Goal: Task Accomplishment & Management: Manage account settings

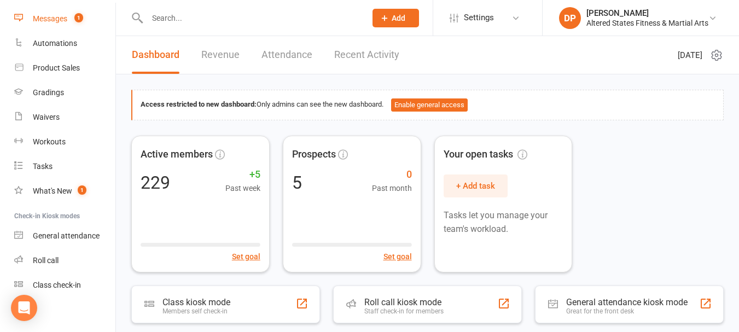
scroll to position [164, 0]
click at [48, 141] on div "Workouts" at bounding box center [49, 140] width 33 height 9
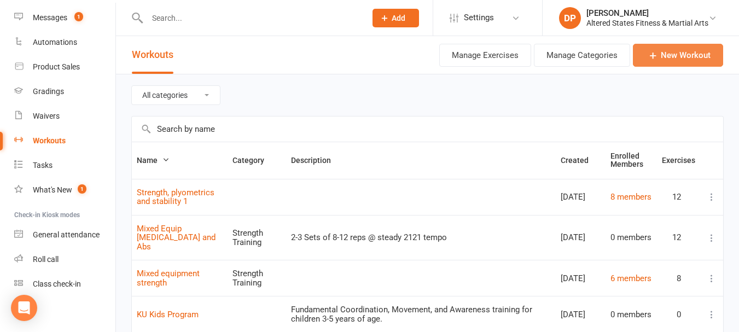
click at [681, 50] on link "New Workout" at bounding box center [678, 55] width 90 height 23
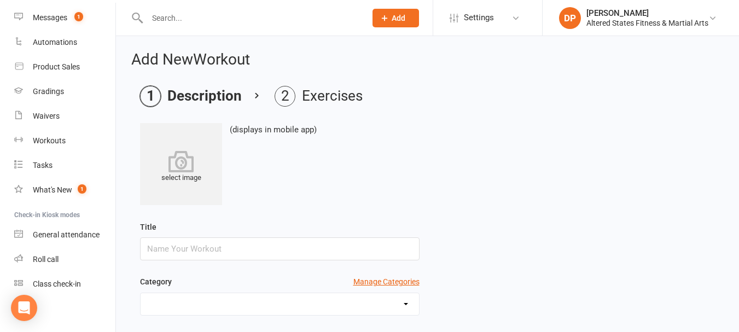
click at [212, 253] on input "text" at bounding box center [279, 248] width 279 height 23
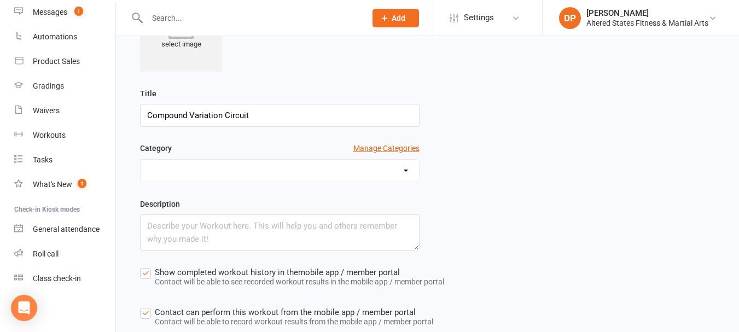
scroll to position [164, 0]
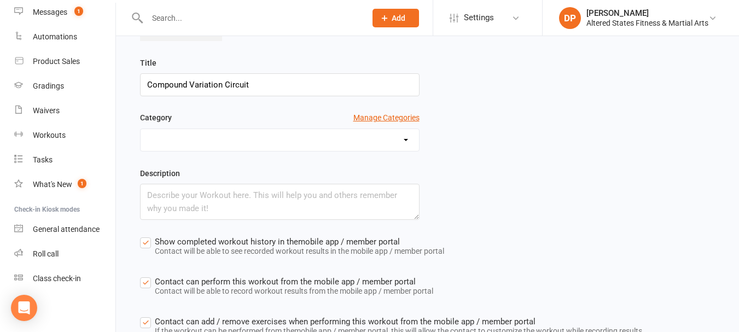
type input "Compound Variation Circuit"
click at [157, 191] on textarea at bounding box center [279, 202] width 279 height 36
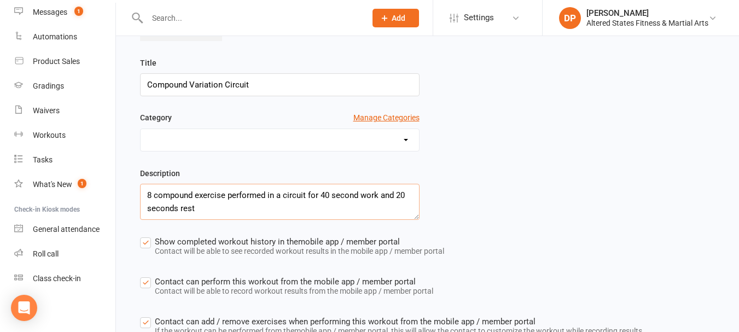
scroll to position [246, 0]
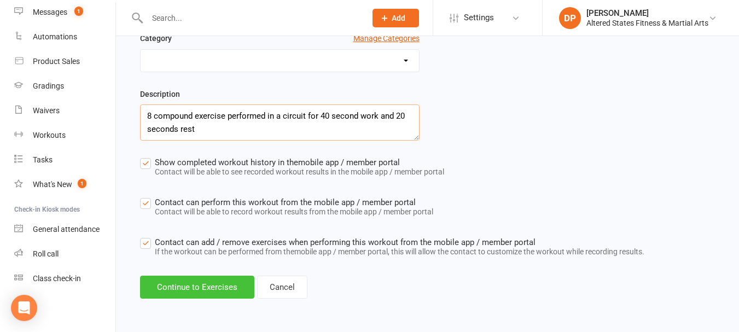
type textarea "8 compound exercise performed in a circuit for 40 second work and 20 seconds re…"
click at [231, 289] on button "Continue to Exercises" at bounding box center [197, 287] width 114 height 23
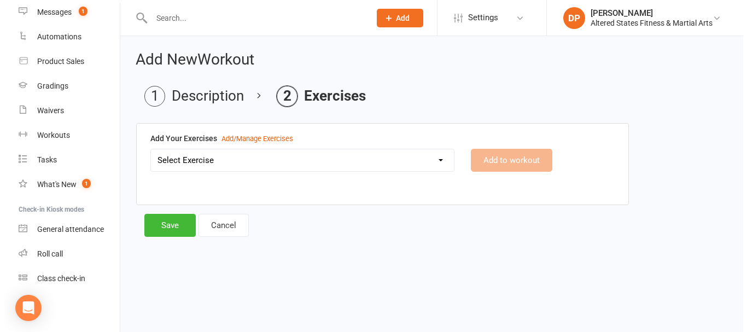
scroll to position [0, 0]
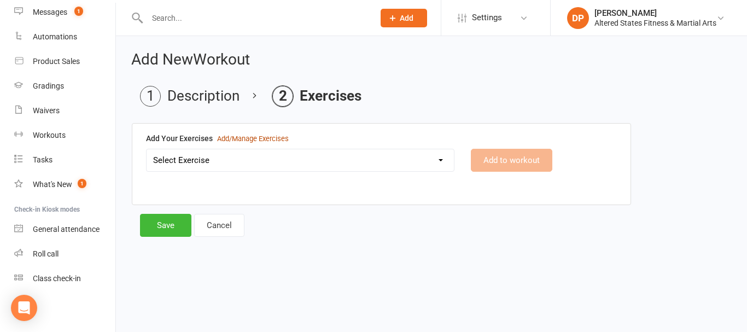
click at [236, 139] on div "Add/Manage Exercises" at bounding box center [253, 138] width 72 height 11
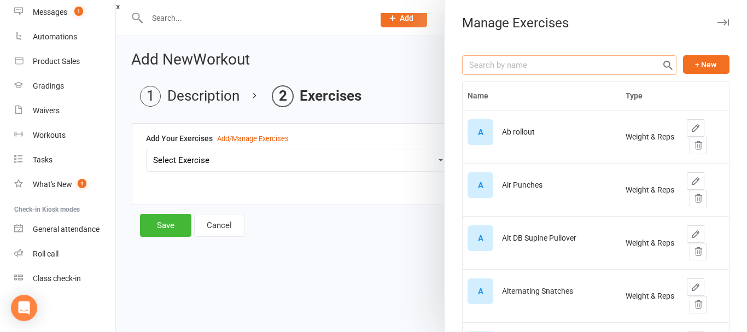
click at [478, 61] on input "text" at bounding box center [569, 65] width 214 height 20
type input "d"
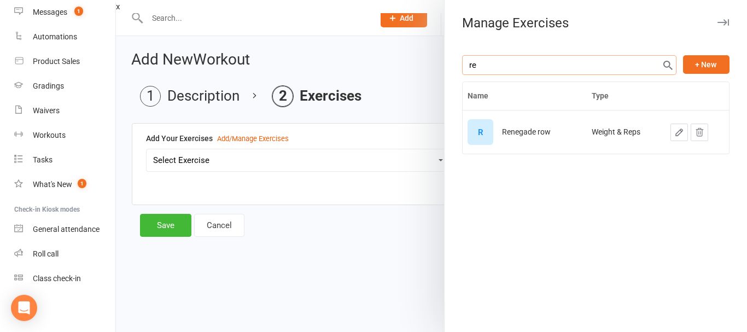
type input "r"
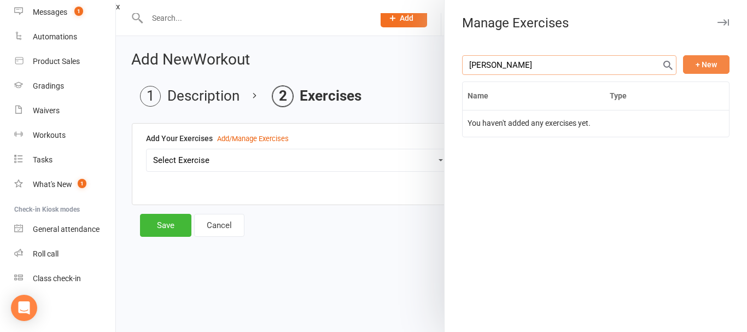
type input "[PERSON_NAME]"
click at [706, 61] on button "+ New" at bounding box center [706, 64] width 46 height 19
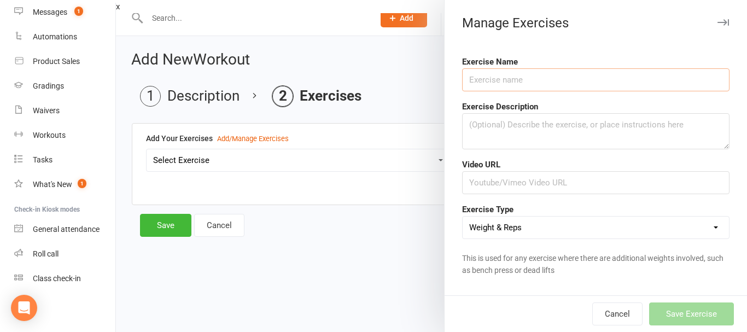
click at [516, 79] on input "text" at bounding box center [595, 79] width 267 height 23
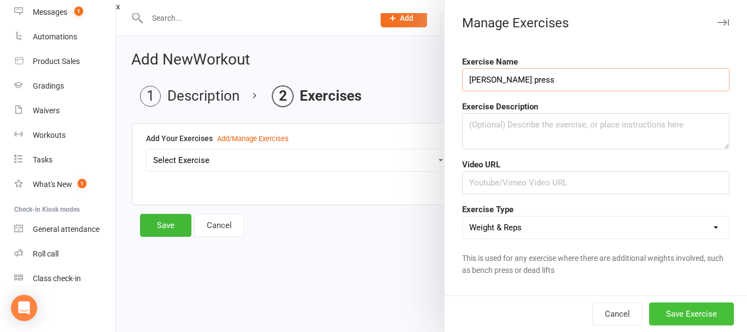
type input "[PERSON_NAME] press"
click at [652, 317] on button "Save Exercise" at bounding box center [691, 313] width 85 height 23
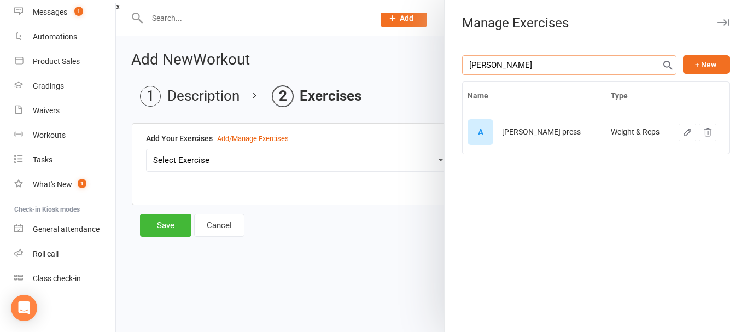
click at [545, 66] on input "[PERSON_NAME]" at bounding box center [569, 65] width 214 height 20
type input "a"
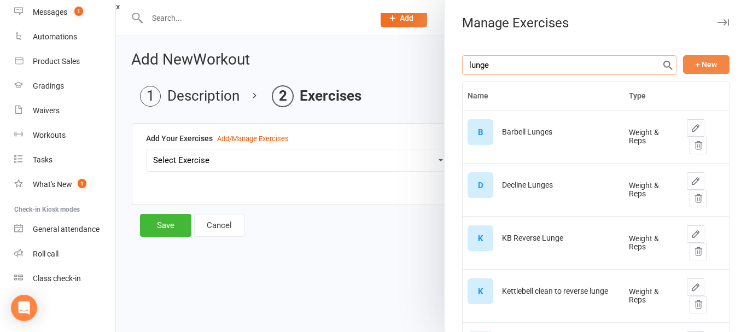
type input "lunge"
click at [695, 60] on button "+ New" at bounding box center [706, 64] width 46 height 19
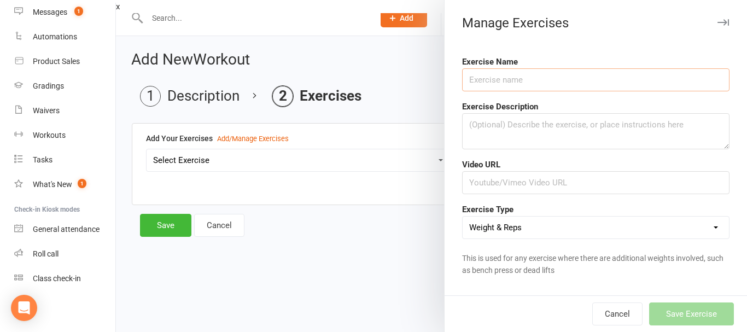
click at [568, 87] on input "text" at bounding box center [595, 79] width 267 height 23
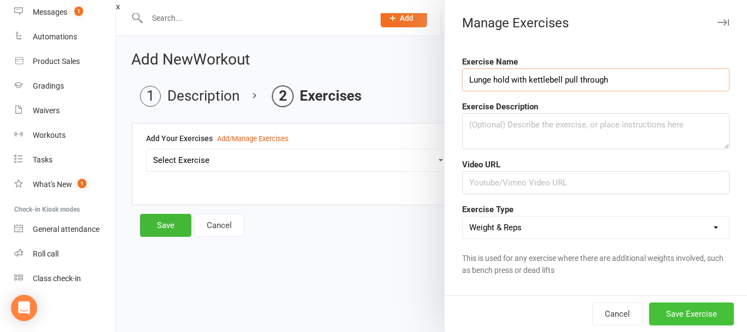
type input "Lunge hold with kettlebell pull through"
click at [675, 308] on button "Save Exercise" at bounding box center [691, 313] width 85 height 23
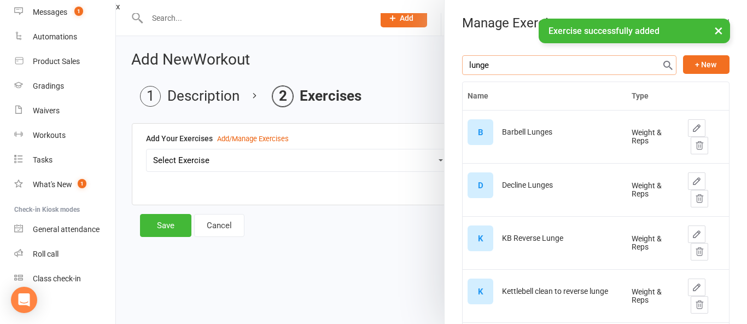
click at [528, 64] on input "lunge" at bounding box center [569, 65] width 214 height 20
type input "l"
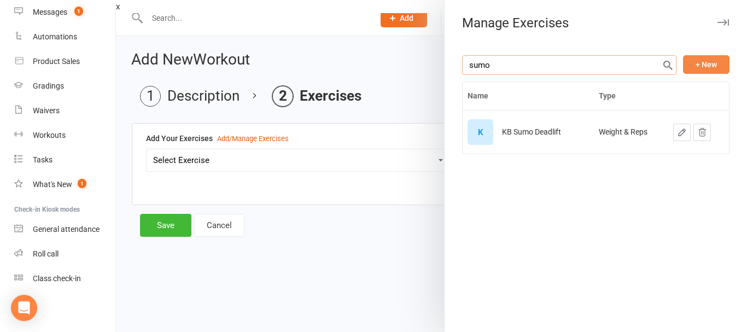
type input "sumo"
click at [713, 66] on button "+ New" at bounding box center [706, 64] width 46 height 19
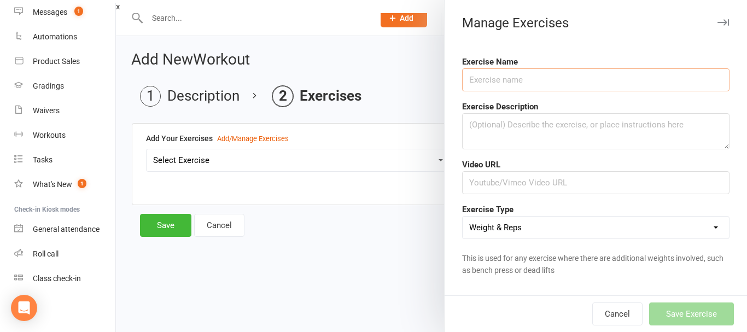
click at [473, 76] on input "text" at bounding box center [595, 79] width 267 height 23
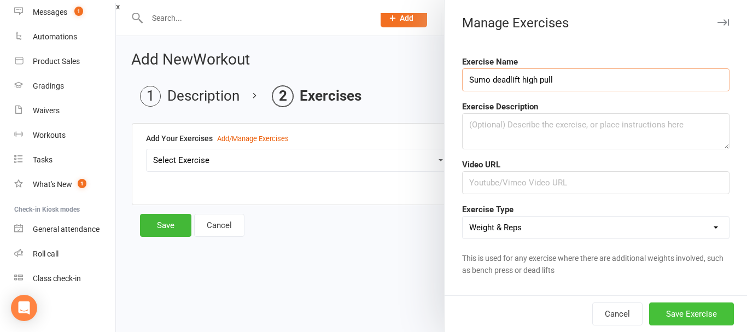
type input "Sumo deadlift high pull"
click at [693, 317] on button "Save Exercise" at bounding box center [691, 313] width 85 height 23
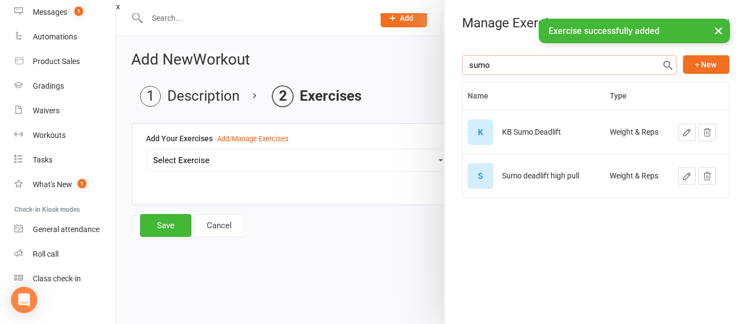
click at [513, 60] on input "sumo" at bounding box center [569, 65] width 214 height 20
type input "s"
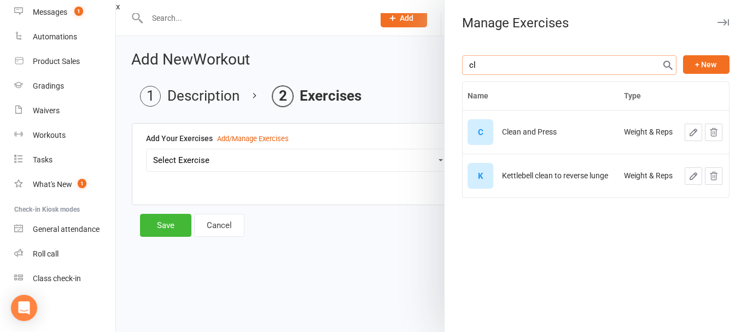
type input "c"
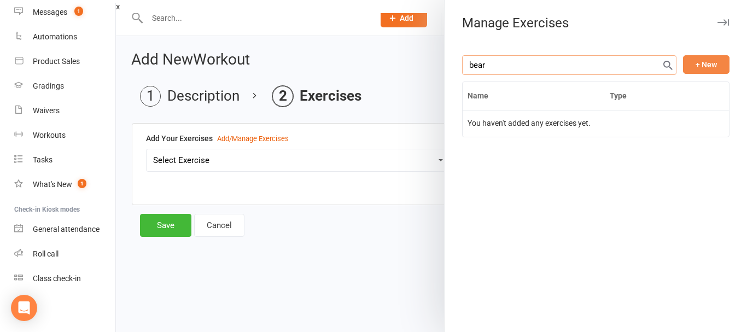
type input "bear"
click at [717, 65] on button "+ New" at bounding box center [706, 64] width 46 height 19
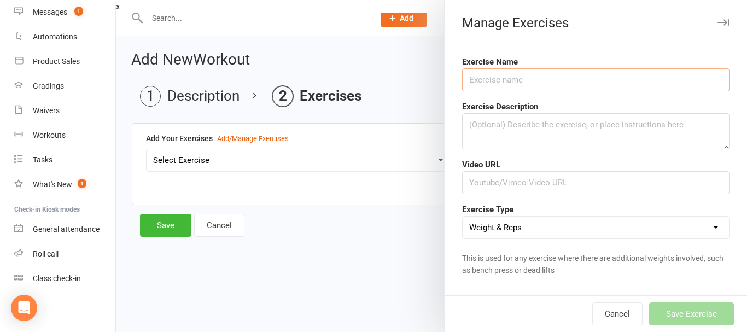
click at [613, 81] on input "text" at bounding box center [595, 79] width 267 height 23
type input "Bear kicks"
click at [684, 310] on button "Save Exercise" at bounding box center [691, 313] width 85 height 23
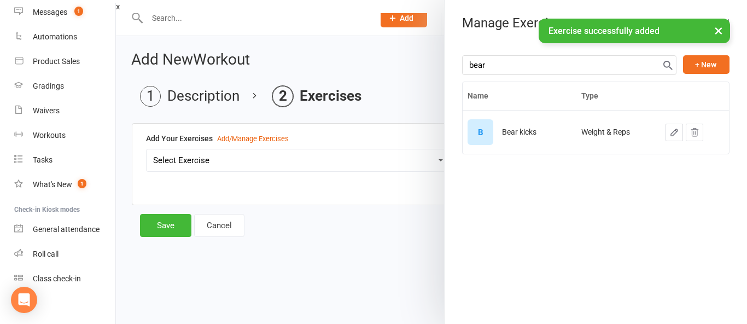
click at [264, 137] on div at bounding box center [431, 162] width 631 height 324
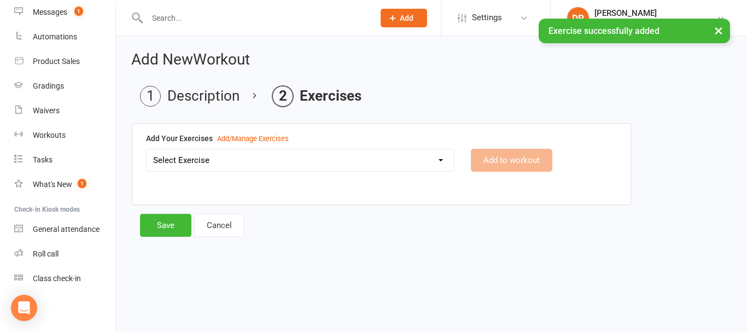
click at [442, 161] on select "Select Exercise Ab rollout Air Punches Alt DB Supine Pullover Alternating Snatc…" at bounding box center [300, 160] width 307 height 22
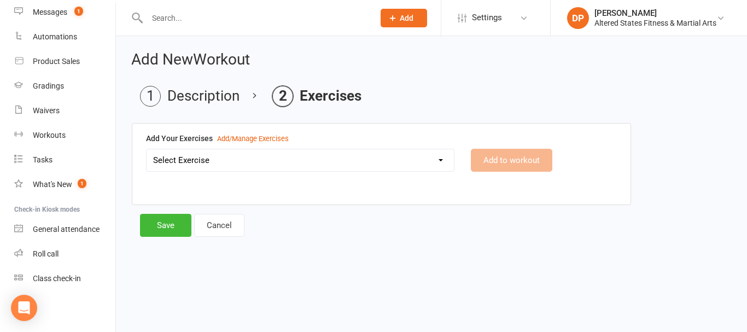
select select "7817"
click at [147, 149] on select "Select Exercise Ab rollout Air Punches Alt DB Supine Pullover Alternating Snatc…" at bounding box center [300, 160] width 307 height 22
click at [512, 160] on button "Add to workout" at bounding box center [511, 160] width 81 height 23
select select
select select "Kilograms"
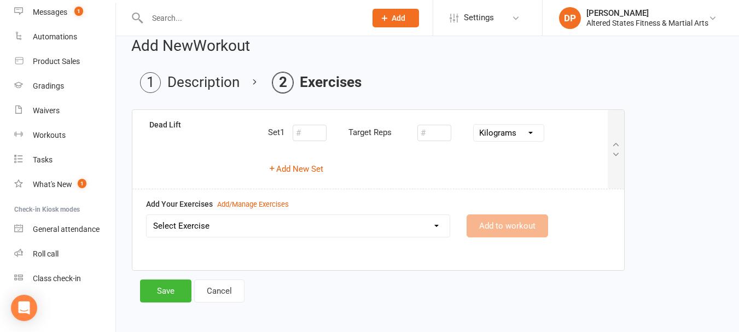
scroll to position [17, 0]
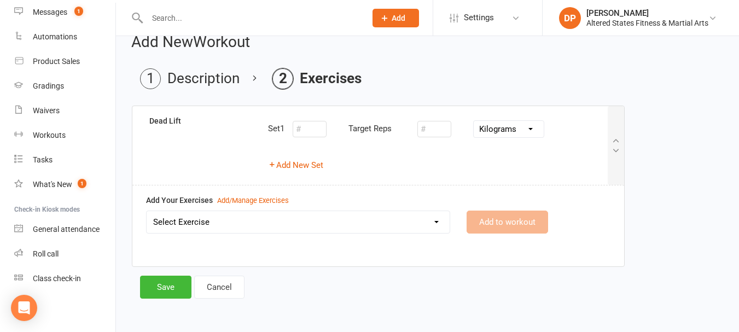
click at [436, 221] on select "Select Exercise Ab rollout Air Punches Alt DB Supine Pullover Alternating Snatc…" at bounding box center [298, 222] width 303 height 22
select select "12091"
click at [147, 211] on select "Select Exercise Ab rollout Air Punches Alt DB Supine Pullover Alternating Snatc…" at bounding box center [298, 222] width 303 height 22
click at [490, 220] on button "Add to workout" at bounding box center [506, 221] width 81 height 23
select select
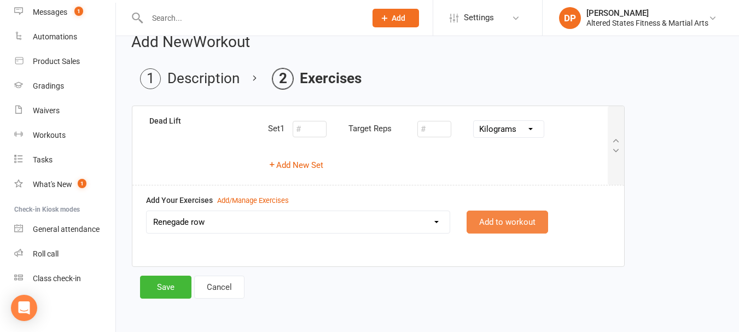
select select "Kilograms"
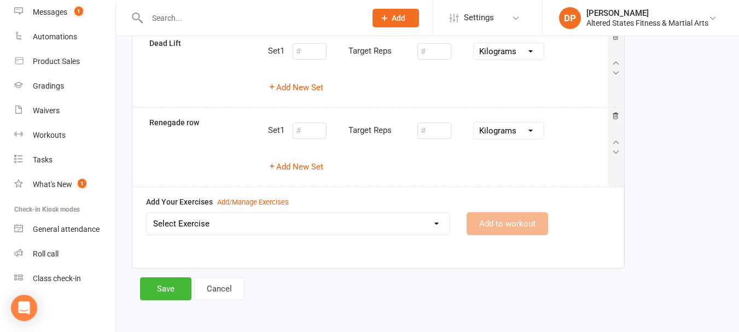
scroll to position [97, 0]
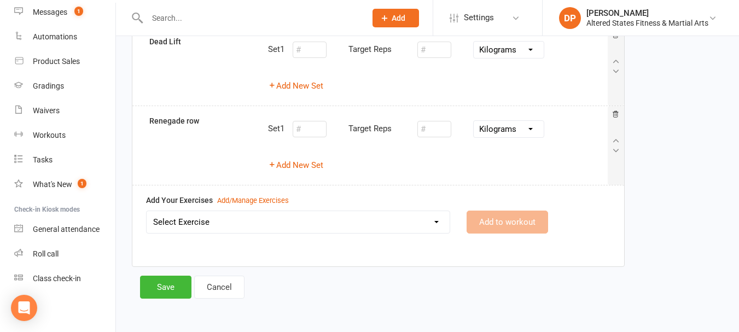
click at [435, 223] on select "Select Exercise Ab rollout Air Punches Alt DB Supine Pullover Alternating Snatc…" at bounding box center [298, 222] width 303 height 22
select select "12460"
click at [147, 211] on select "Select Exercise Ab rollout Air Punches Alt DB Supine Pullover Alternating Snatc…" at bounding box center [298, 222] width 303 height 22
click at [534, 215] on button "Add to workout" at bounding box center [506, 221] width 81 height 23
select select
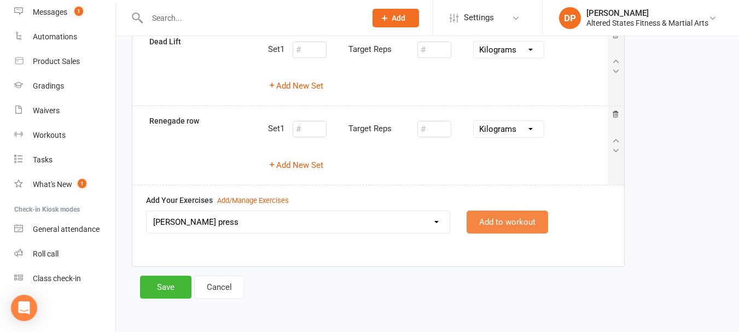
select select "Kilograms"
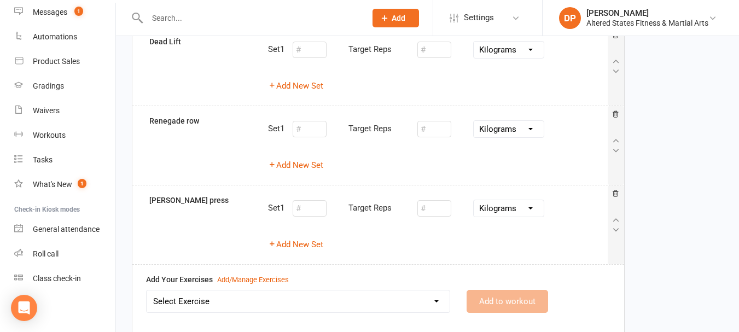
scroll to position [176, 0]
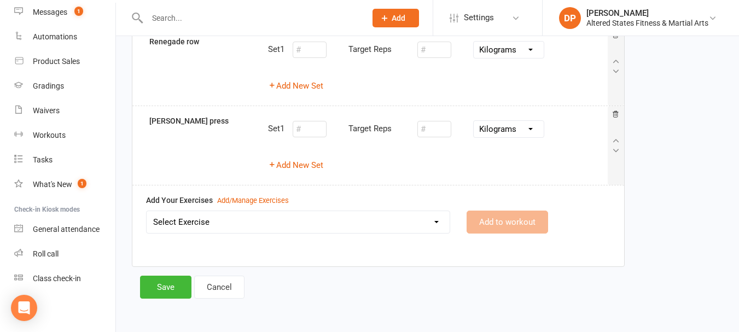
click at [436, 222] on select "Select Exercise Ab rollout Air Punches Alt DB Supine Pullover Alternating Snatc…" at bounding box center [298, 222] width 303 height 22
select select "12461"
click at [147, 211] on select "Select Exercise Ab rollout Air Punches Alt DB Supine Pullover Alternating Snatc…" at bounding box center [298, 222] width 303 height 22
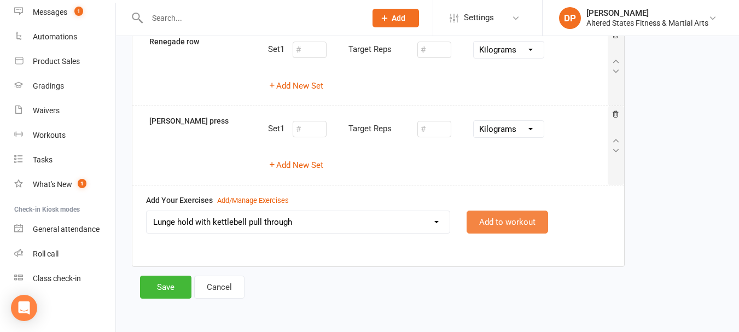
click at [536, 222] on button "Add to workout" at bounding box center [506, 221] width 81 height 23
select select
select select "Kilograms"
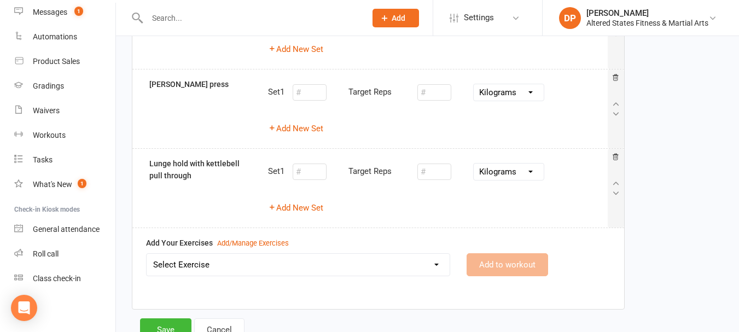
scroll to position [255, 0]
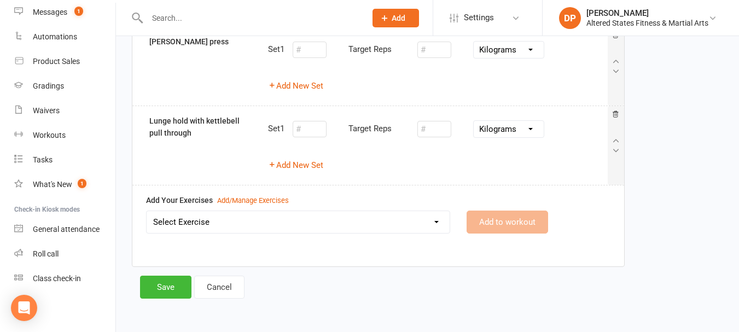
click at [437, 221] on select "Select Exercise Ab rollout Air Punches Alt DB Supine Pullover Alternating Snatc…" at bounding box center [298, 222] width 303 height 22
select select "12462"
click at [147, 211] on select "Select Exercise Ab rollout Air Punches Alt DB Supine Pullover Alternating Snatc…" at bounding box center [298, 222] width 303 height 22
click at [520, 221] on button "Add to workout" at bounding box center [506, 221] width 81 height 23
select select
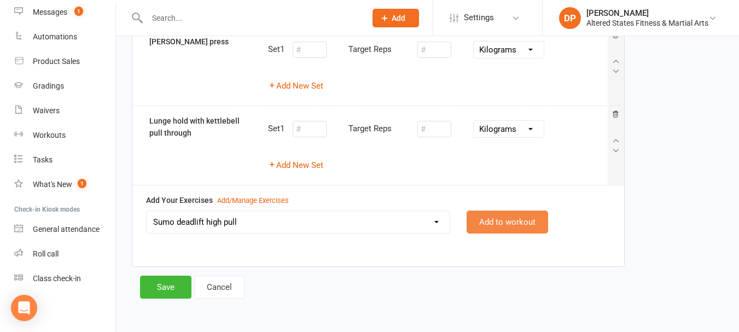
select select "Kilograms"
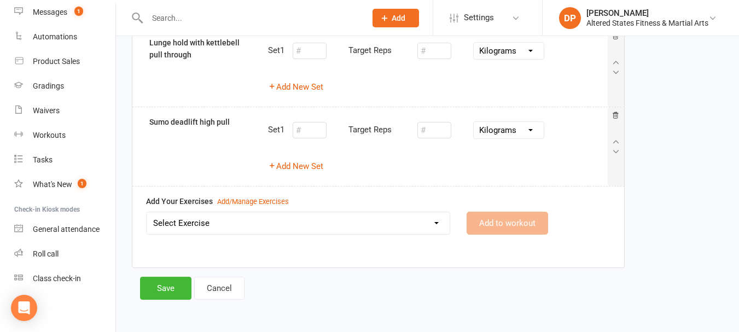
scroll to position [335, 0]
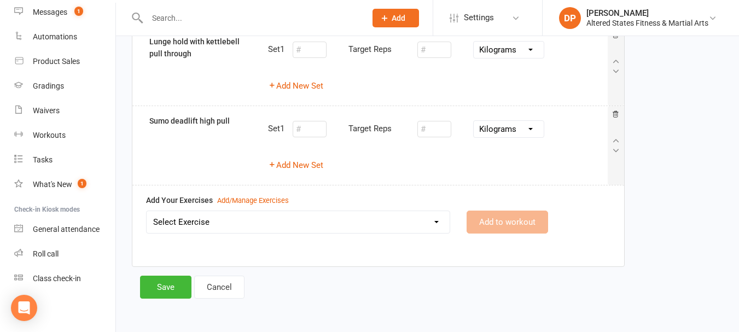
click at [435, 223] on select "Select Exercise Ab rollout Air Punches Alt DB Supine Pullover Alternating Snatc…" at bounding box center [298, 222] width 303 height 22
select select "11893"
click at [147, 211] on select "Select Exercise Ab rollout Air Punches Alt DB Supine Pullover Alternating Snatc…" at bounding box center [298, 222] width 303 height 22
click at [521, 218] on button "Add to workout" at bounding box center [506, 221] width 81 height 23
select select
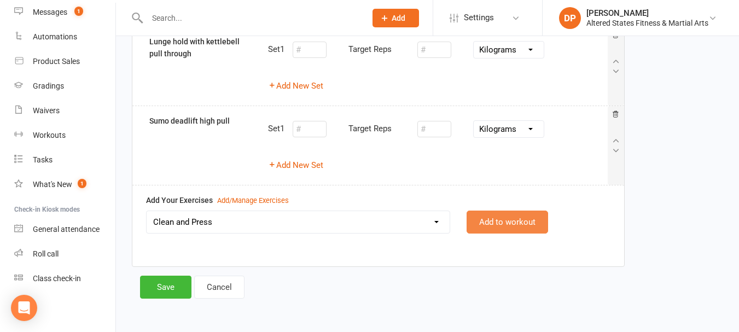
select select "Kilograms"
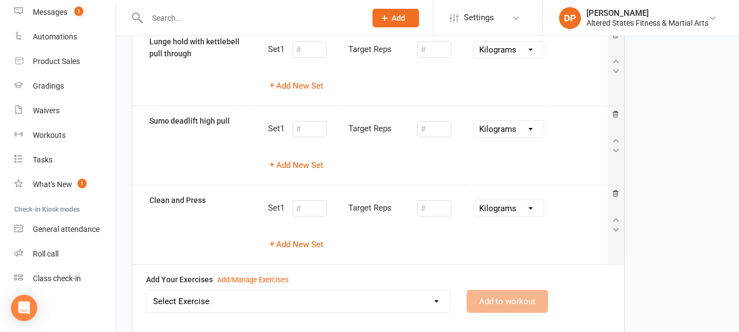
scroll to position [414, 0]
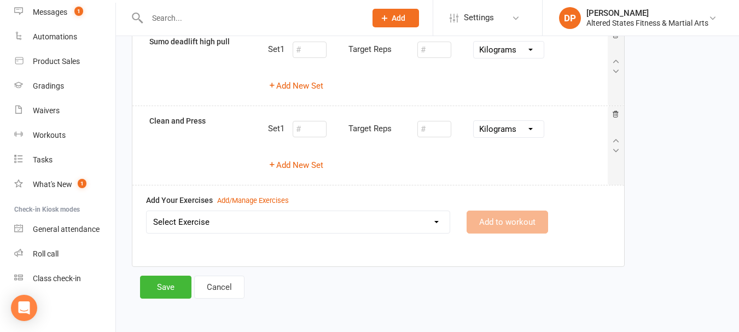
click at [435, 221] on select "Select Exercise Ab rollout Air Punches Alt DB Supine Pullover Alternating Snatc…" at bounding box center [298, 222] width 303 height 22
select select "11701"
click at [147, 211] on select "Select Exercise Ab rollout Air Punches Alt DB Supine Pullover Alternating Snatc…" at bounding box center [298, 222] width 303 height 22
click at [517, 219] on button "Add to workout" at bounding box center [506, 221] width 81 height 23
select select
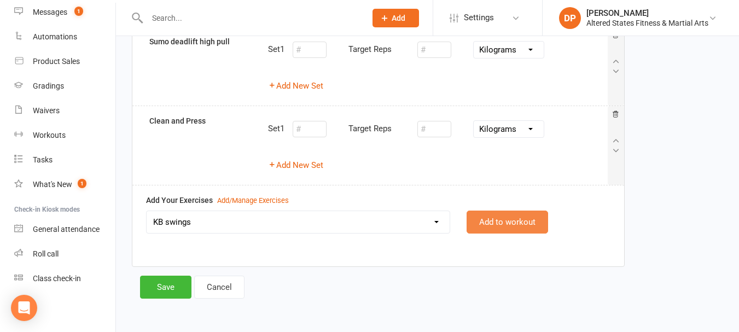
select select "Kilometres"
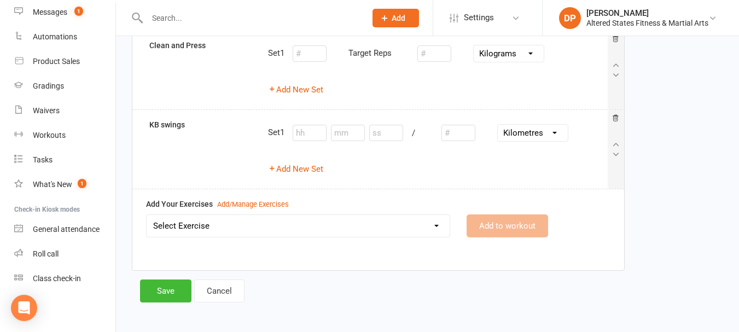
scroll to position [493, 0]
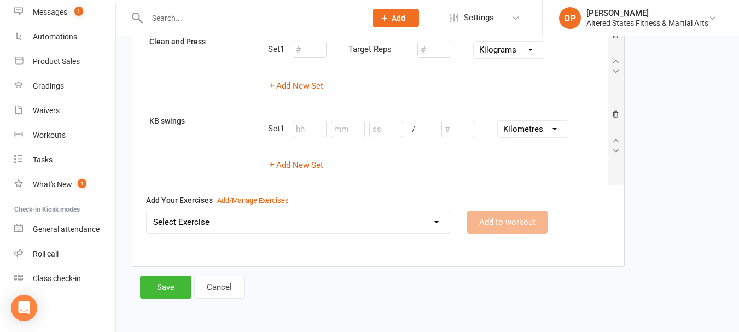
click at [434, 223] on select "Select Exercise Ab rollout Air Punches Alt DB Supine Pullover Alternating Snatc…" at bounding box center [298, 222] width 303 height 22
select select "12463"
click at [147, 211] on select "Select Exercise Ab rollout Air Punches Alt DB Supine Pullover Alternating Snatc…" at bounding box center [298, 222] width 303 height 22
click at [498, 223] on button "Add to workout" at bounding box center [506, 221] width 81 height 23
select select
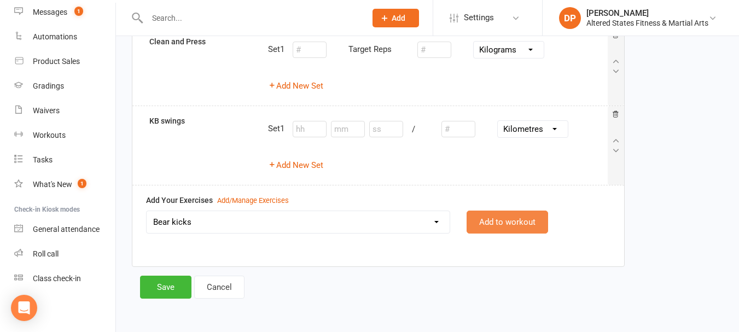
select select "Kilograms"
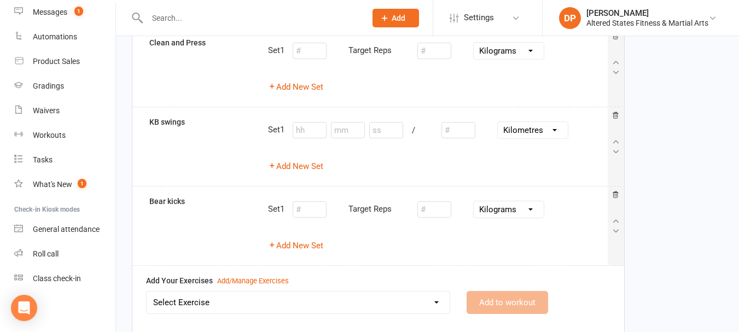
scroll to position [572, 0]
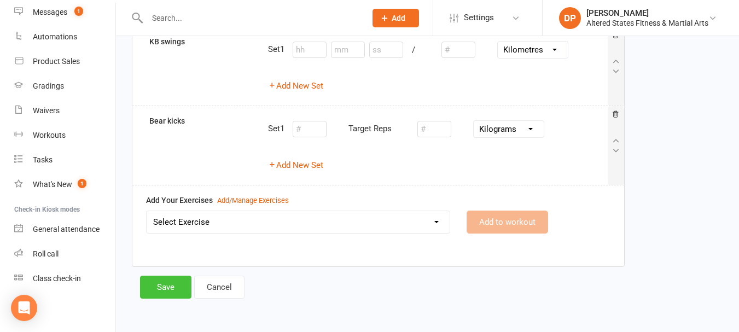
click at [179, 286] on button "Save" at bounding box center [165, 287] width 51 height 23
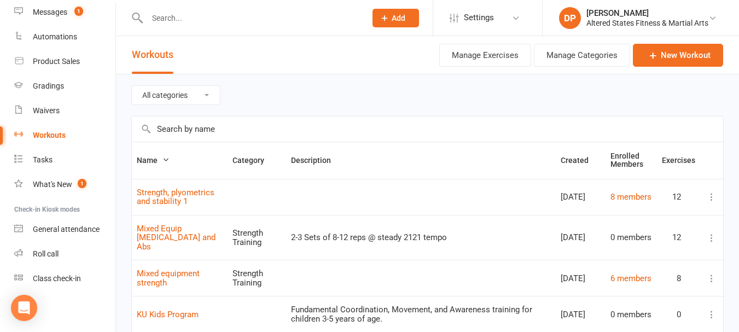
click at [215, 15] on input "text" at bounding box center [251, 17] width 214 height 15
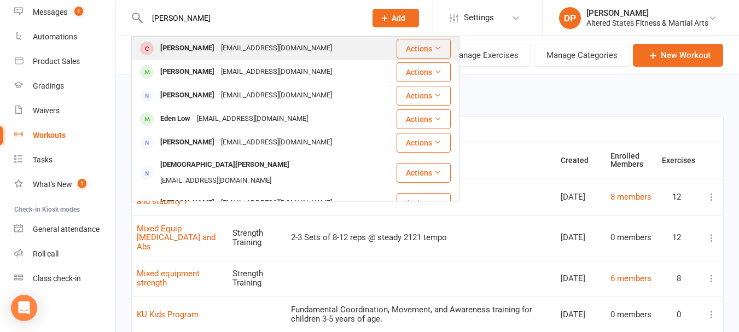
type input "[PERSON_NAME]"
click at [288, 50] on div "[EMAIL_ADDRESS][DOMAIN_NAME]" at bounding box center [277, 48] width 118 height 16
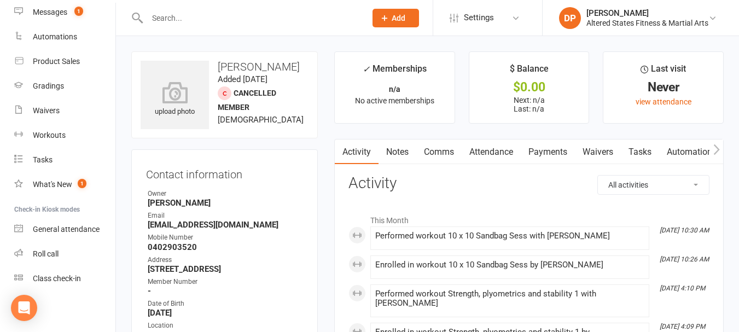
click at [713, 150] on icon "button" at bounding box center [716, 149] width 7 height 11
click at [588, 150] on link "Workouts" at bounding box center [586, 151] width 52 height 25
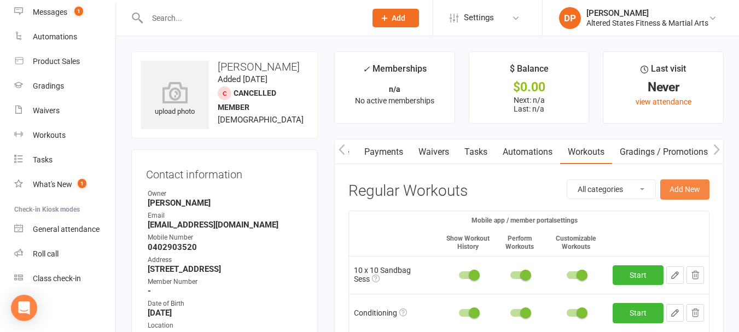
click at [685, 186] on button "Add New" at bounding box center [684, 189] width 49 height 20
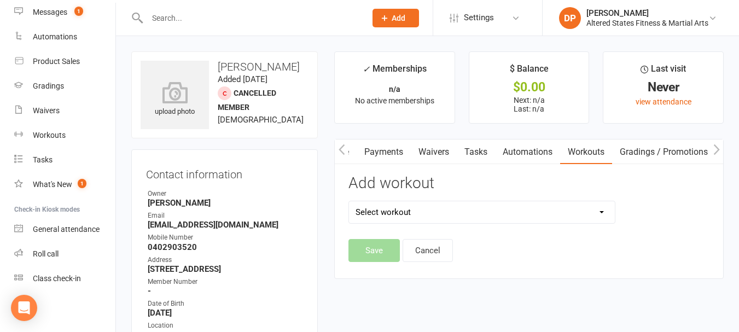
click at [600, 210] on select "Select workout 10 x 10 Sandbag Sess 45mins Free weights Basic Kettlebells Compo…" at bounding box center [482, 212] width 266 height 22
select select "6567"
click at [349, 201] on select "Select workout 10 x 10 Sandbag Sess 45mins Free weights Basic Kettlebells Compo…" at bounding box center [482, 212] width 266 height 22
click at [374, 244] on button "Save" at bounding box center [373, 250] width 51 height 23
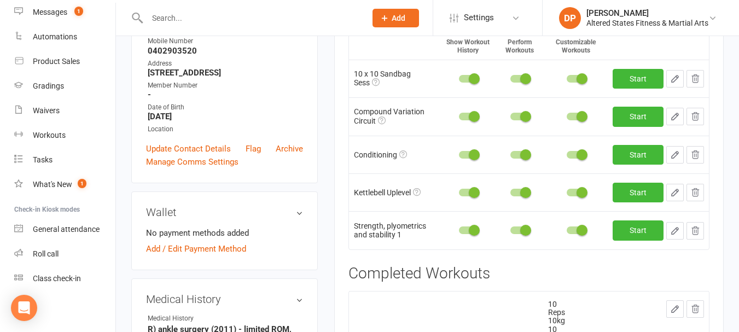
scroll to position [219, 0]
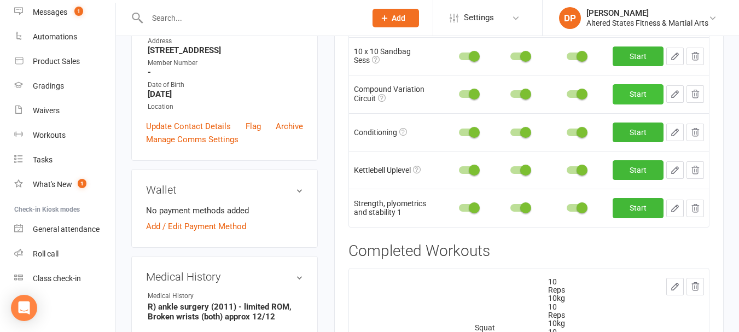
click at [648, 95] on link "Start" at bounding box center [637, 94] width 51 height 20
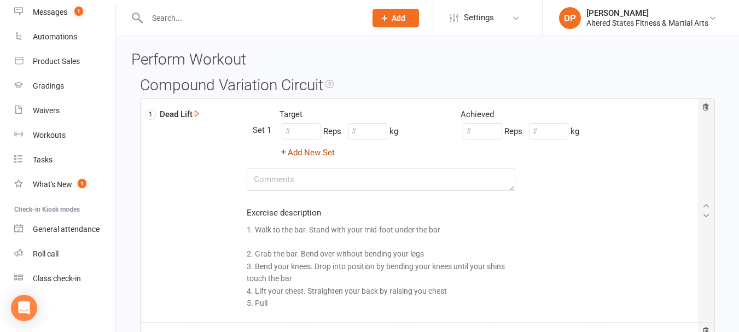
click at [317, 152] on button "Add New Set" at bounding box center [306, 152] width 55 height 13
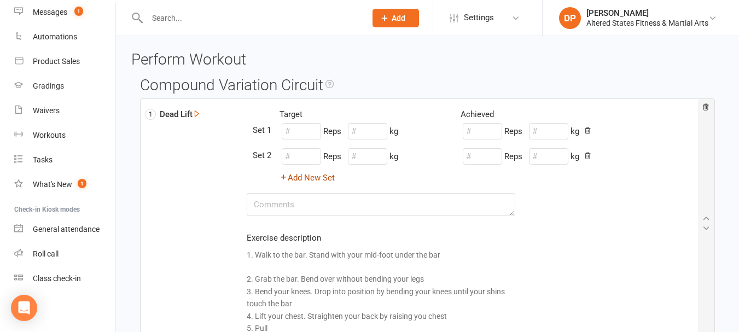
click at [322, 178] on button "Add New Set" at bounding box center [306, 177] width 55 height 13
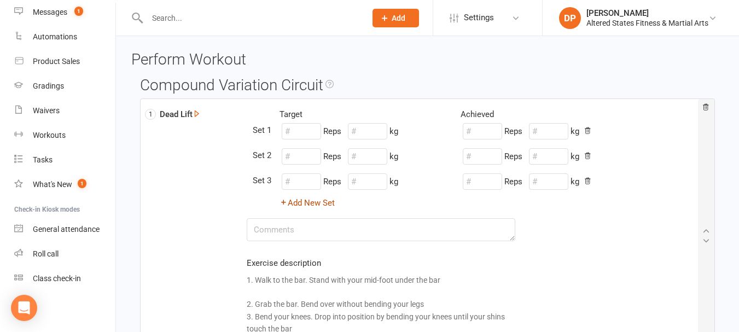
click at [314, 201] on button "Add New Set" at bounding box center [306, 202] width 55 height 13
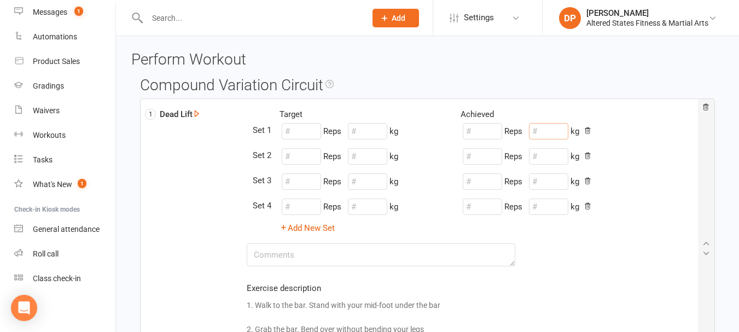
click at [552, 131] on input "number" at bounding box center [548, 131] width 39 height 16
type input "20"
click at [563, 158] on input "number" at bounding box center [548, 156] width 39 height 16
type input "20"
click at [563, 180] on input "number" at bounding box center [548, 181] width 39 height 16
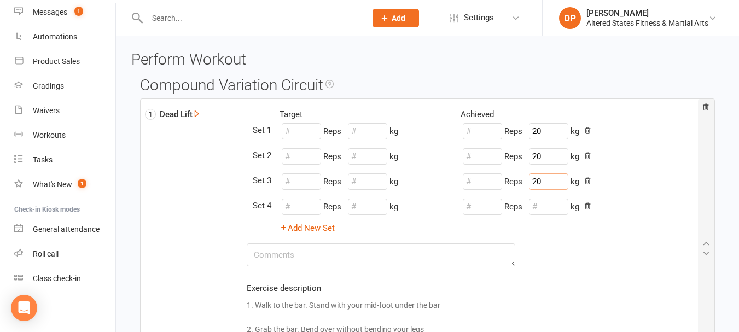
type input "20"
click at [560, 205] on input "number" at bounding box center [548, 206] width 39 height 16
type input "20"
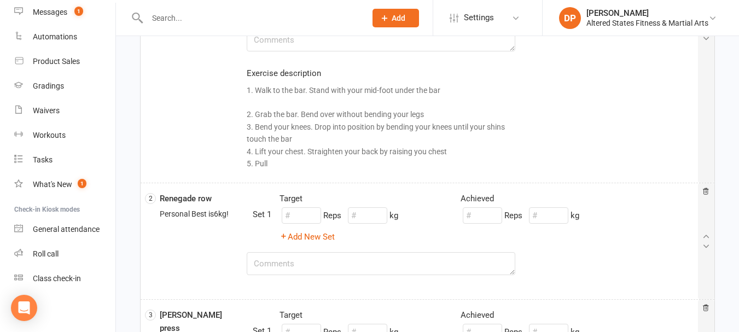
scroll to position [219, 0]
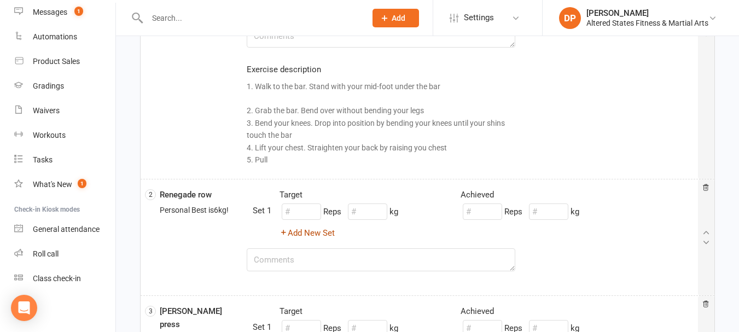
click at [329, 232] on button "Add New Set" at bounding box center [306, 232] width 55 height 13
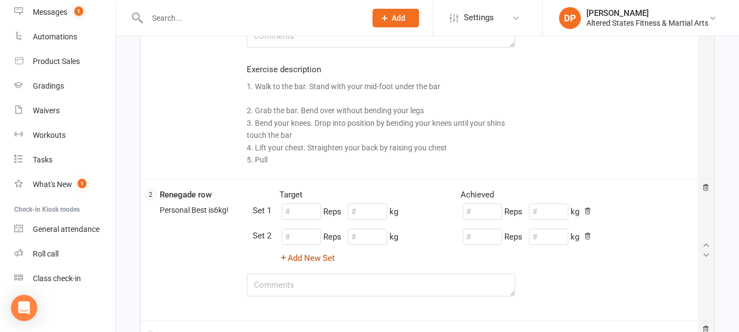
click at [329, 261] on button "Add New Set" at bounding box center [306, 257] width 55 height 13
click at [327, 282] on button "Add New Set" at bounding box center [306, 283] width 55 height 13
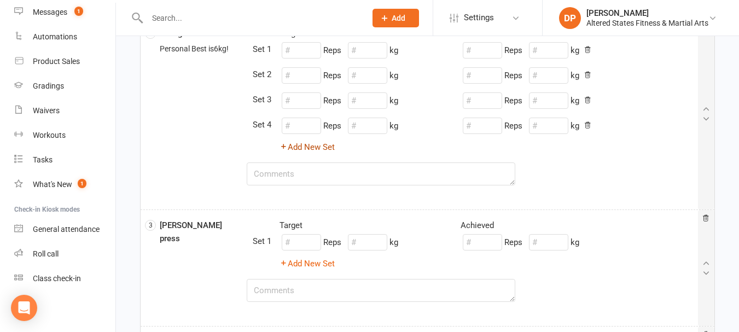
scroll to position [383, 0]
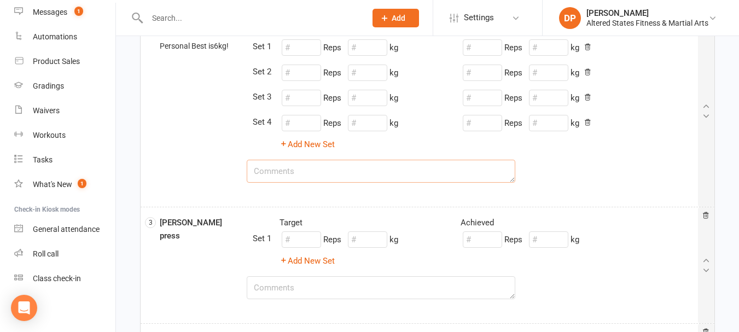
click at [288, 175] on textarea at bounding box center [381, 171] width 269 height 23
type textarea "Added in a push up between rows"
click at [555, 50] on input "number" at bounding box center [548, 47] width 39 height 16
type input "4"
click at [554, 73] on input "number" at bounding box center [548, 73] width 39 height 16
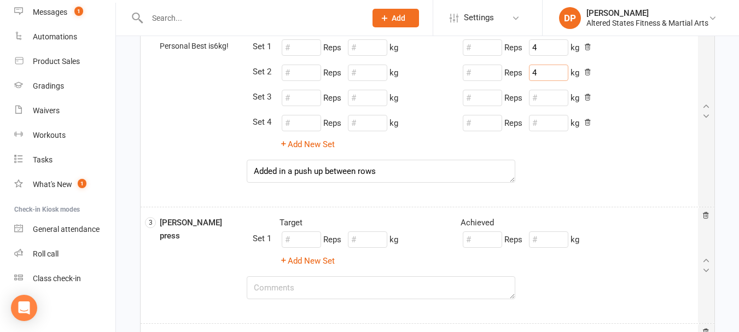
type input "4"
click at [551, 97] on input "number" at bounding box center [548, 98] width 39 height 16
type input "4"
click at [552, 125] on input "number" at bounding box center [548, 123] width 39 height 16
type input "4"
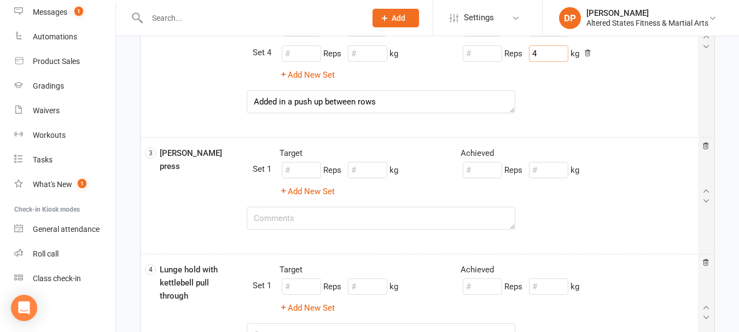
scroll to position [547, 0]
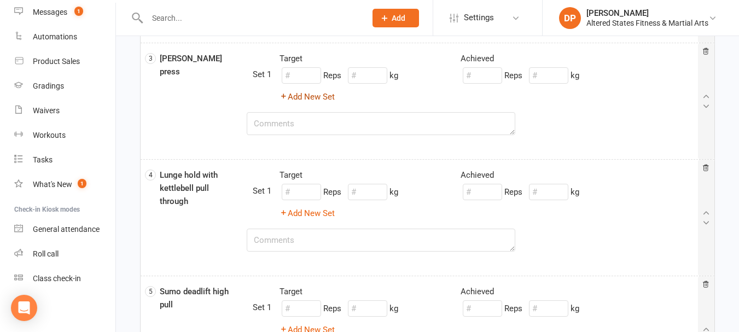
click at [312, 98] on button "Add New Set" at bounding box center [306, 96] width 55 height 13
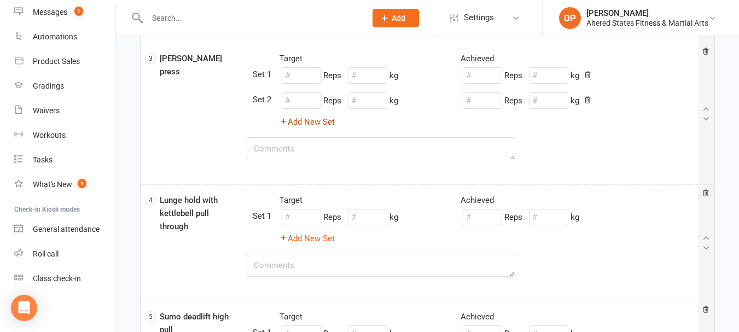
click at [319, 120] on button "Add New Set" at bounding box center [306, 121] width 55 height 13
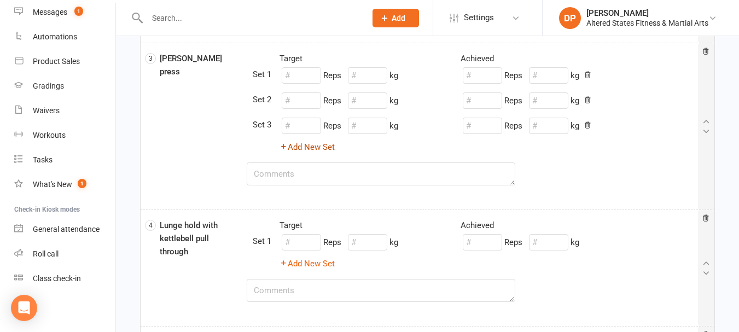
click at [319, 147] on button "Add New Set" at bounding box center [306, 147] width 55 height 13
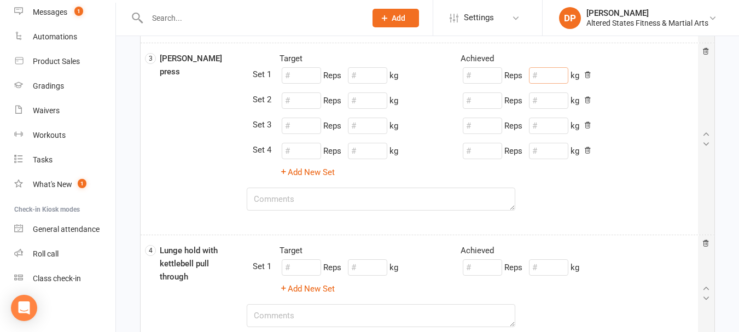
click at [542, 73] on input "number" at bounding box center [548, 75] width 39 height 16
type input "2.5"
click at [547, 103] on input "number" at bounding box center [548, 100] width 39 height 16
type input "4"
click at [554, 129] on input "number" at bounding box center [548, 126] width 39 height 16
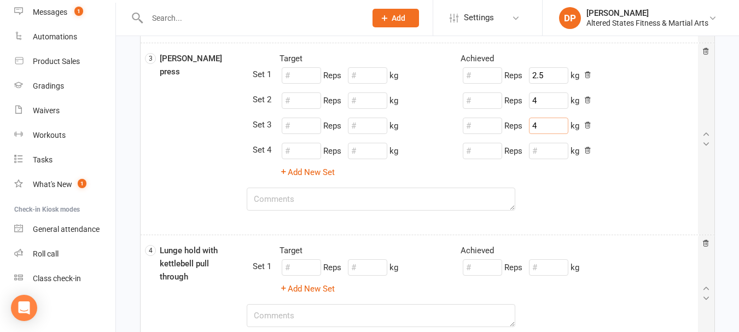
type input "4"
click at [551, 153] on input "number" at bounding box center [548, 151] width 39 height 16
type input "4"
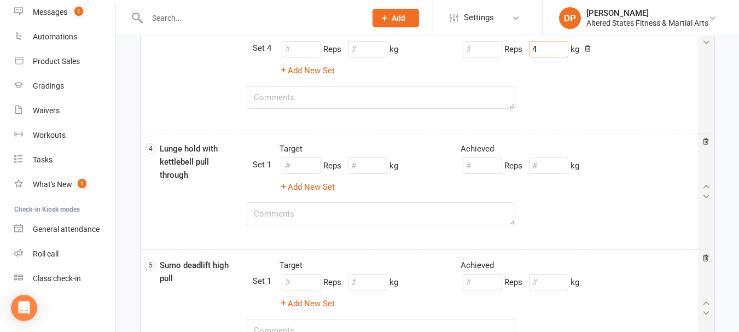
scroll to position [656, 0]
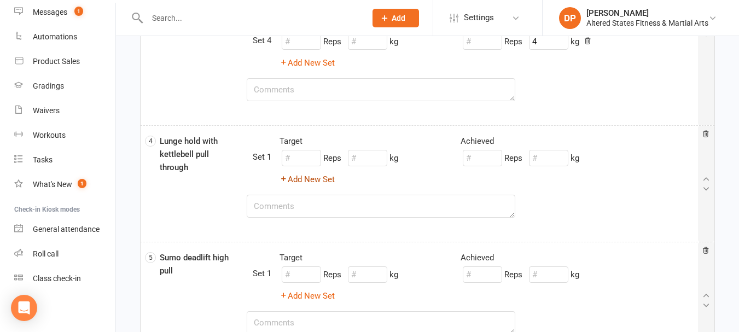
click at [325, 176] on button "Add New Set" at bounding box center [306, 179] width 55 height 13
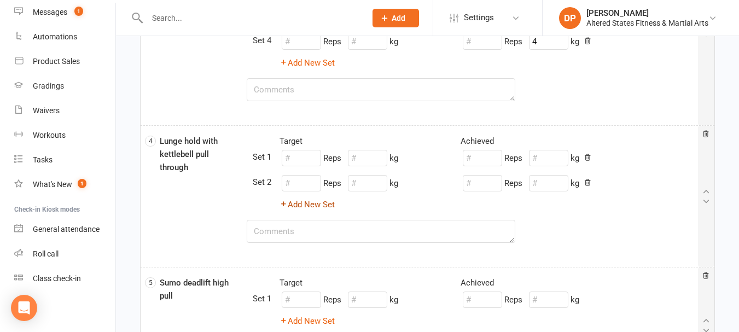
click at [326, 203] on button "Add New Set" at bounding box center [306, 204] width 55 height 13
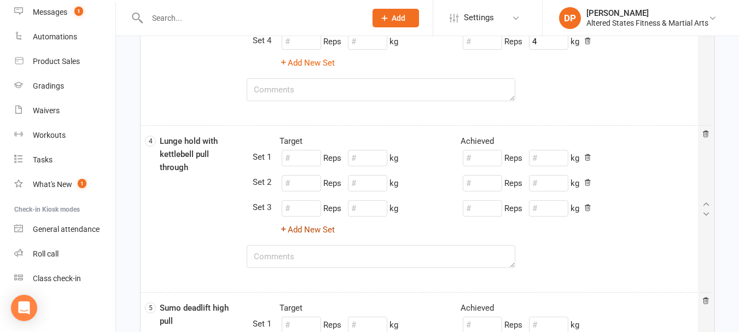
click at [330, 227] on button "Add New Set" at bounding box center [306, 229] width 55 height 13
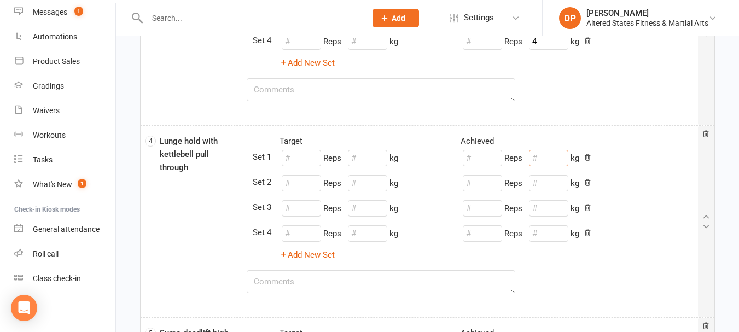
click at [551, 157] on input "number" at bounding box center [548, 158] width 39 height 16
type input "6"
click at [551, 183] on input "number" at bounding box center [548, 183] width 39 height 16
type input "8"
click at [551, 209] on input "number" at bounding box center [548, 208] width 39 height 16
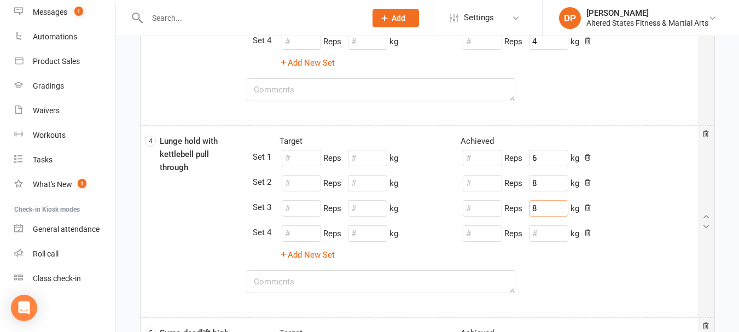
type input "8"
click at [549, 233] on input "number" at bounding box center [548, 233] width 39 height 16
type input "8"
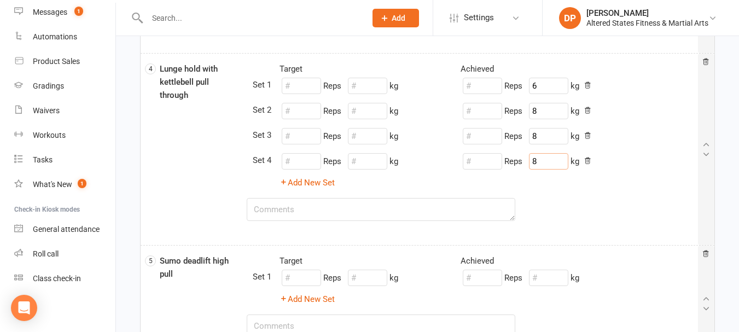
scroll to position [820, 0]
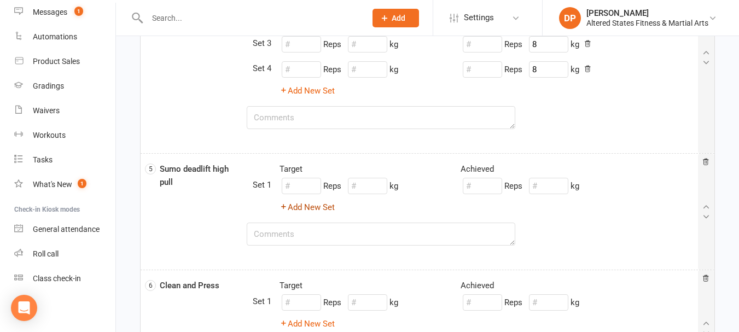
click at [326, 204] on button "Add New Set" at bounding box center [306, 207] width 55 height 13
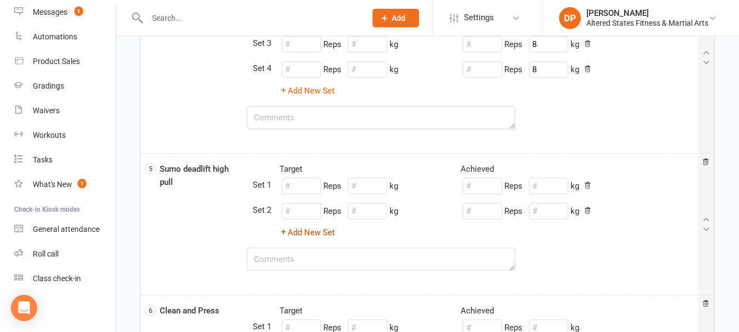
click at [329, 231] on button "Add New Set" at bounding box center [306, 232] width 55 height 13
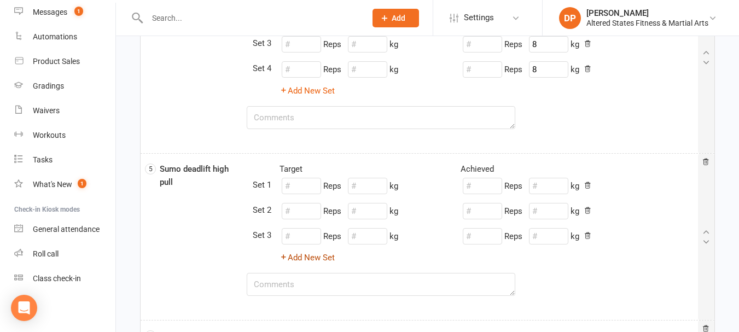
click at [330, 255] on button "Add New Set" at bounding box center [306, 257] width 55 height 13
click at [553, 186] on input "number" at bounding box center [548, 186] width 39 height 16
type input "8"
click at [552, 214] on input "number" at bounding box center [548, 211] width 39 height 16
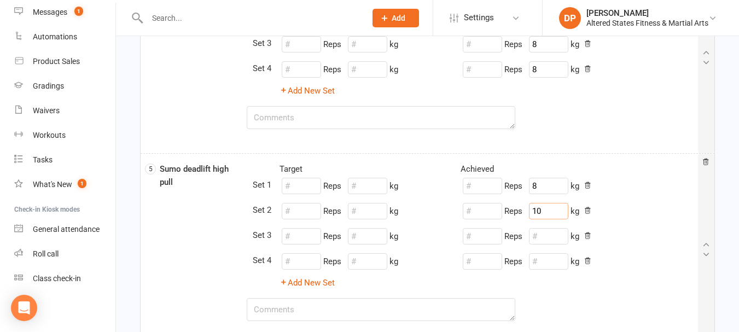
type input "10"
click at [546, 241] on input "number" at bounding box center [548, 236] width 39 height 16
type input "10"
click at [545, 258] on input "number" at bounding box center [548, 261] width 39 height 16
type input "10"
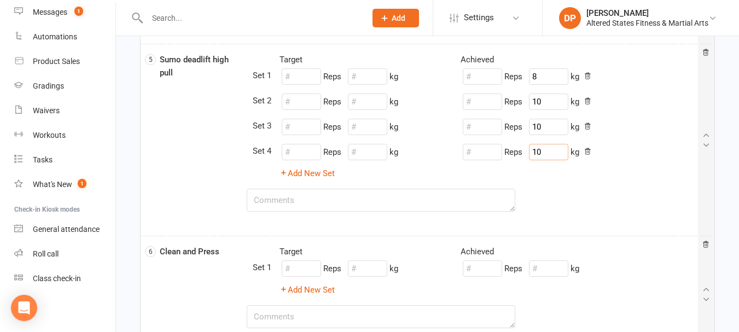
scroll to position [984, 0]
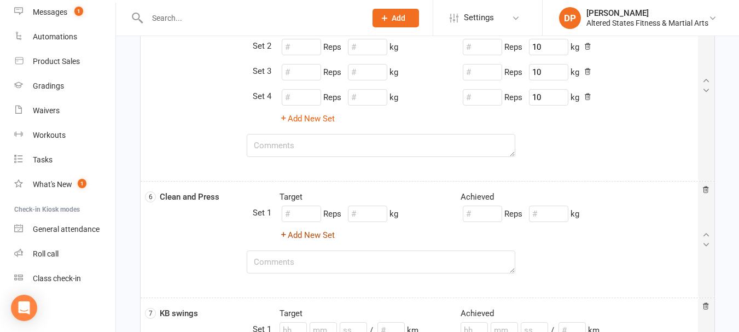
click at [325, 236] on button "Add New Set" at bounding box center [306, 235] width 55 height 13
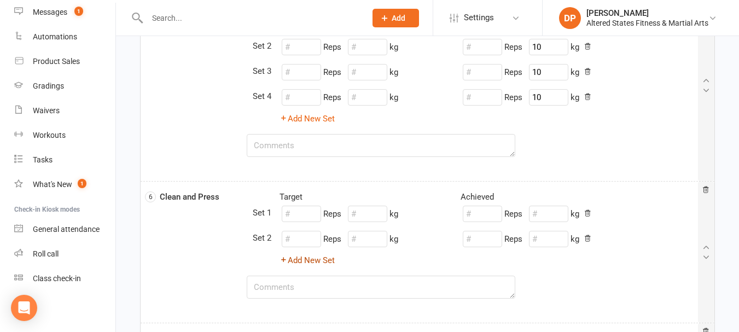
click at [328, 261] on button "Add New Set" at bounding box center [306, 260] width 55 height 13
click at [326, 284] on button "Add New Set" at bounding box center [306, 285] width 55 height 13
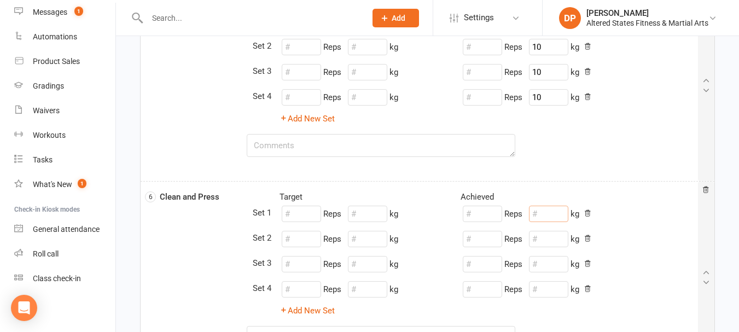
click at [557, 215] on input "number" at bounding box center [548, 214] width 39 height 16
type input "10"
click at [555, 237] on input "number" at bounding box center [548, 239] width 39 height 16
type input "10"
click at [551, 267] on input "number" at bounding box center [548, 264] width 39 height 16
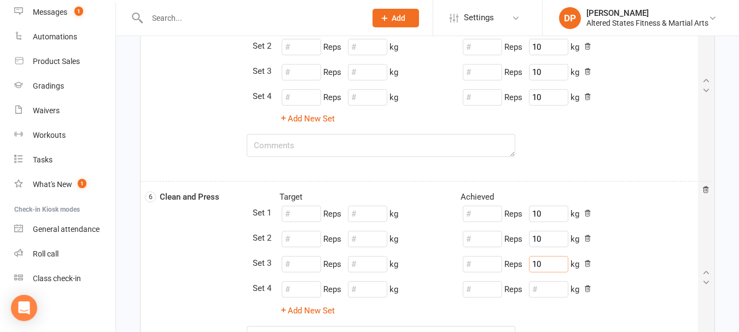
type input "10"
click at [549, 285] on input "number" at bounding box center [548, 289] width 39 height 16
type input "10"
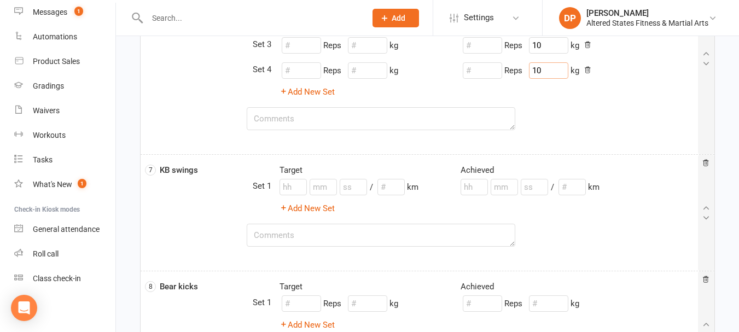
scroll to position [1257, 0]
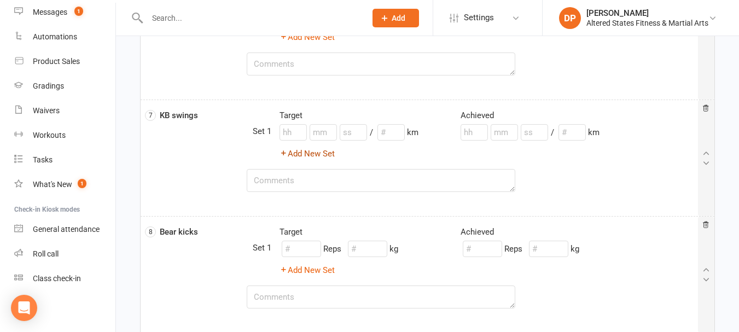
click at [330, 155] on button "Add New Set" at bounding box center [306, 153] width 55 height 13
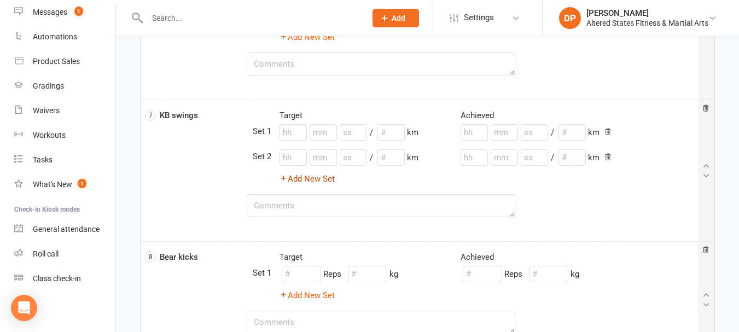
click at [321, 180] on button "Add New Set" at bounding box center [306, 178] width 55 height 13
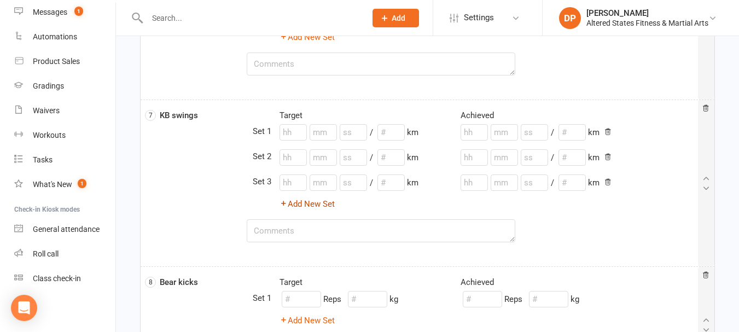
click at [324, 200] on button "Add New Set" at bounding box center [306, 203] width 55 height 13
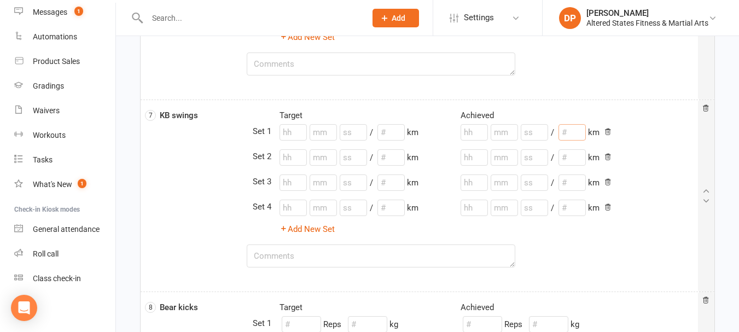
click at [579, 128] on input "number" at bounding box center [571, 132] width 27 height 16
type input "8"
click at [576, 159] on input "number" at bounding box center [571, 157] width 27 height 16
type input "8"
type input "10"
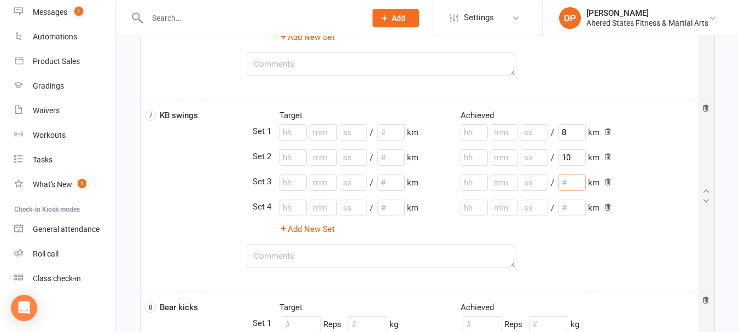
click at [575, 175] on input "number" at bounding box center [571, 182] width 27 height 16
type input "10"
click at [571, 203] on input "number" at bounding box center [571, 208] width 27 height 16
type input "10"
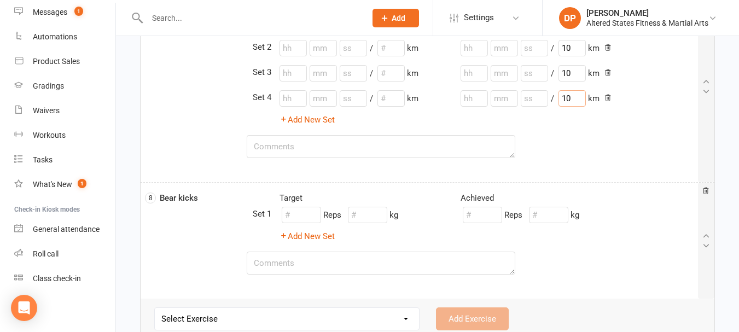
scroll to position [1421, 0]
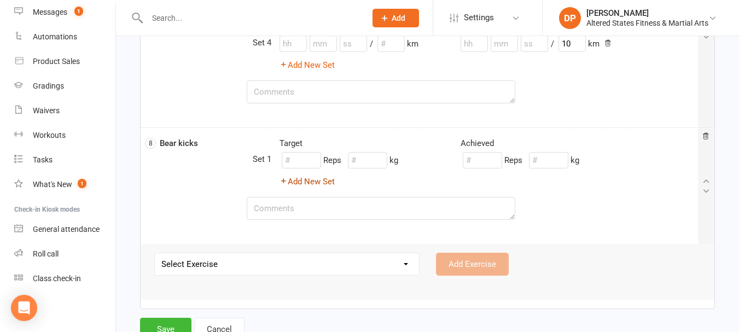
click at [319, 182] on button "Add New Set" at bounding box center [306, 181] width 55 height 13
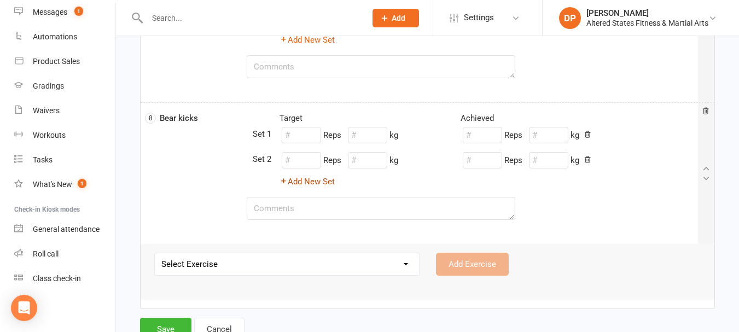
click at [319, 180] on button "Add New Set" at bounding box center [306, 181] width 55 height 13
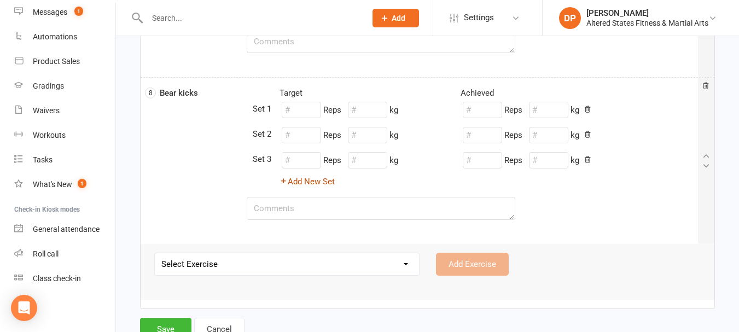
click at [319, 180] on button "Add New Set" at bounding box center [306, 181] width 55 height 13
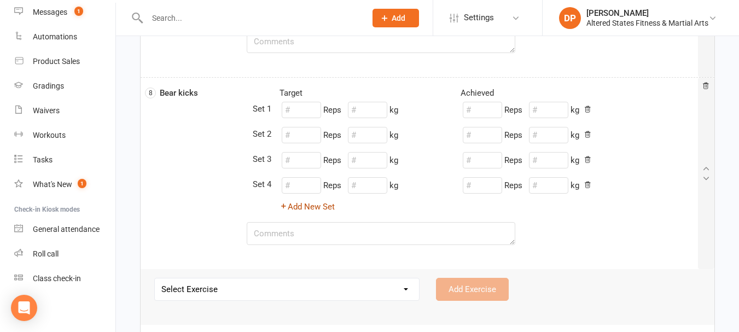
scroll to position [1497, 0]
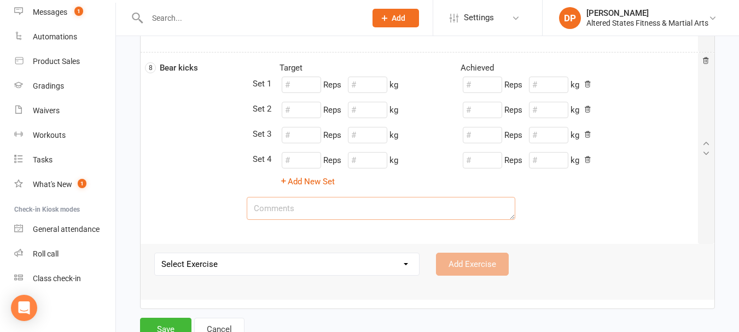
click at [280, 210] on textarea at bounding box center [381, 208] width 269 height 23
click at [184, 320] on button "Save" at bounding box center [165, 329] width 51 height 23
